Goal: Transaction & Acquisition: Purchase product/service

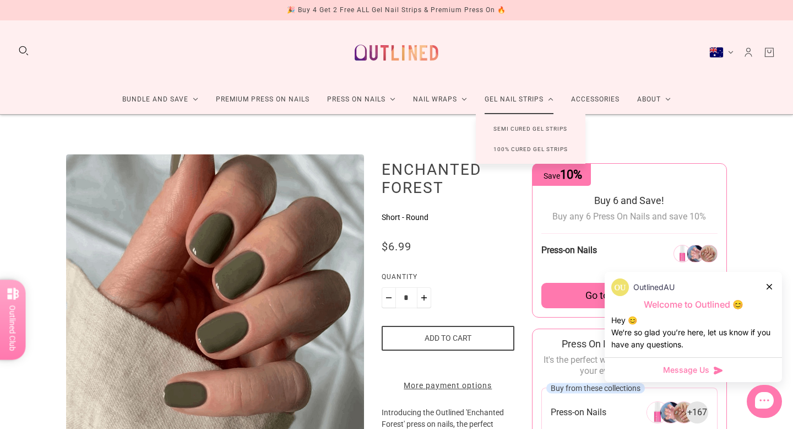
click at [515, 149] on link "100% Cured Gel Strips" at bounding box center [531, 149] width 110 height 20
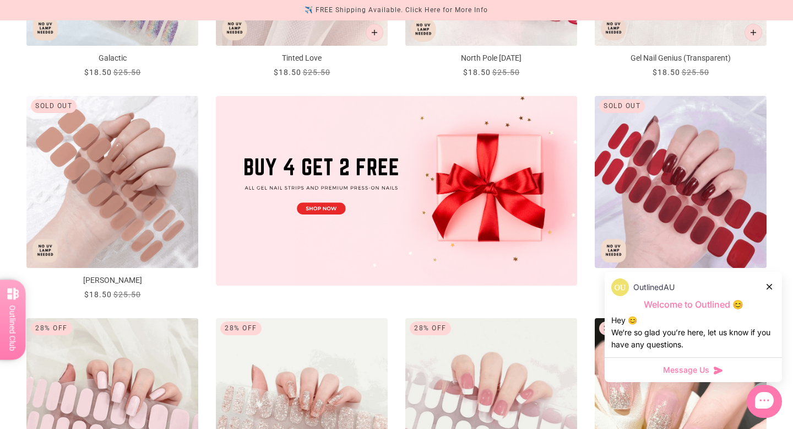
scroll to position [353, 0]
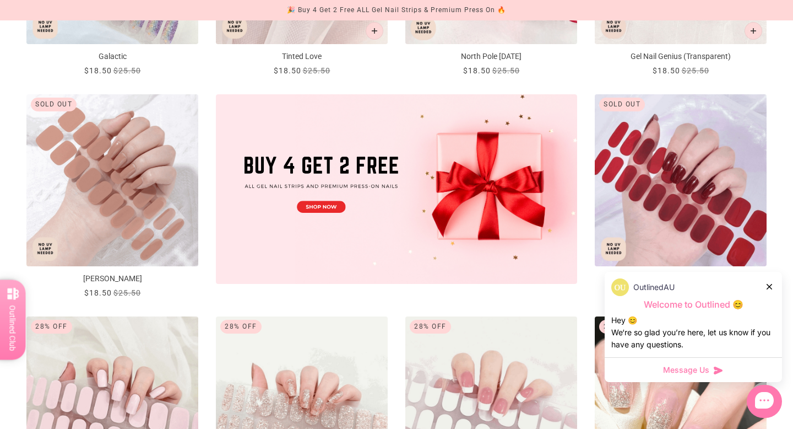
click at [770, 285] on icon at bounding box center [770, 287] width 6 height 6
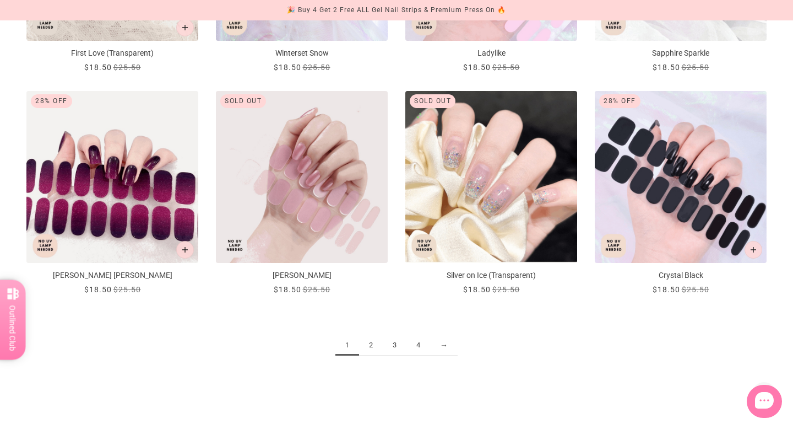
scroll to position [1256, 0]
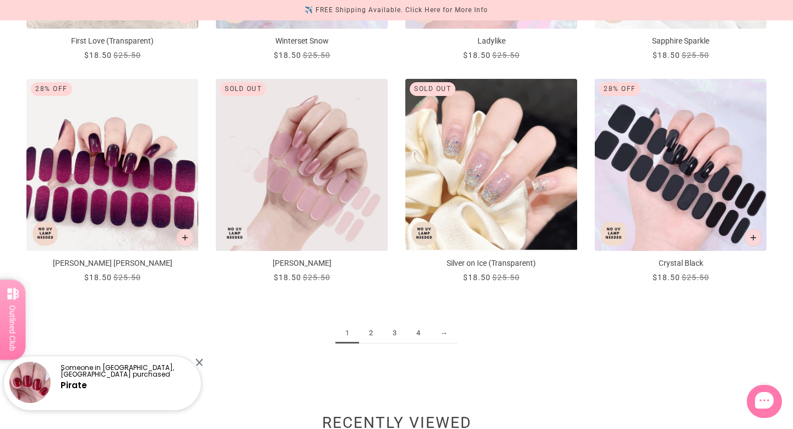
click at [372, 333] on link "2" at bounding box center [371, 333] width 24 height 20
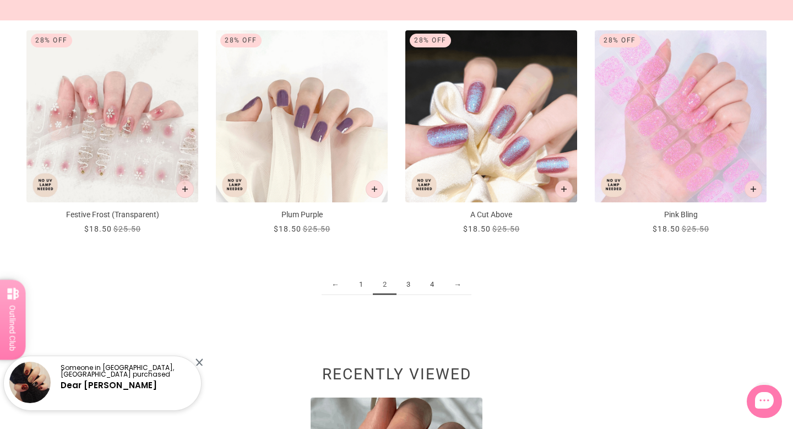
scroll to position [1322, 0]
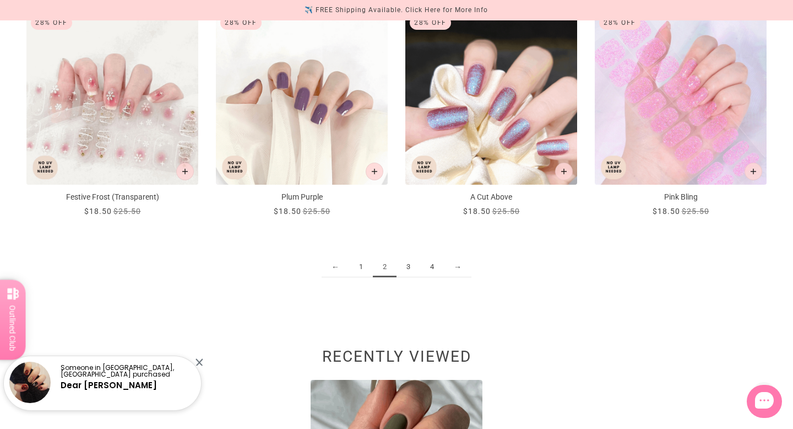
click at [408, 265] on link "3" at bounding box center [409, 267] width 24 height 20
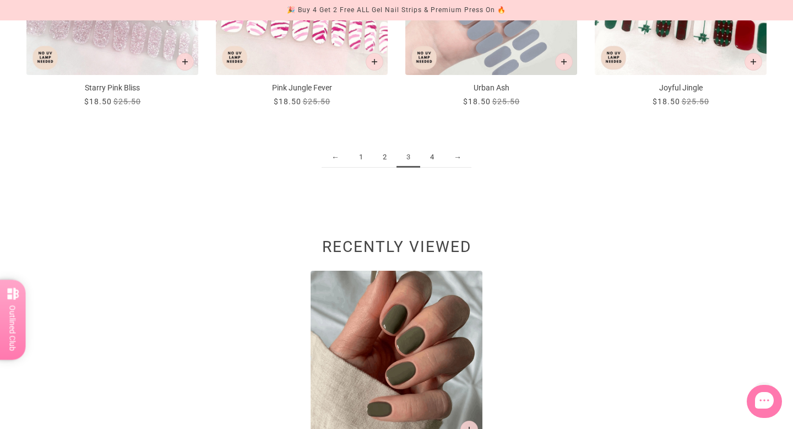
scroll to position [1432, 0]
click at [431, 156] on link "4" at bounding box center [432, 157] width 24 height 20
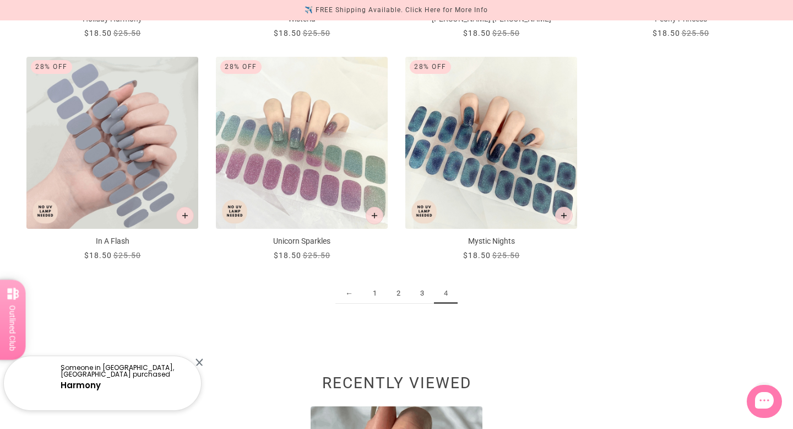
scroll to position [1300, 0]
